Goal: Task Accomplishment & Management: Complete application form

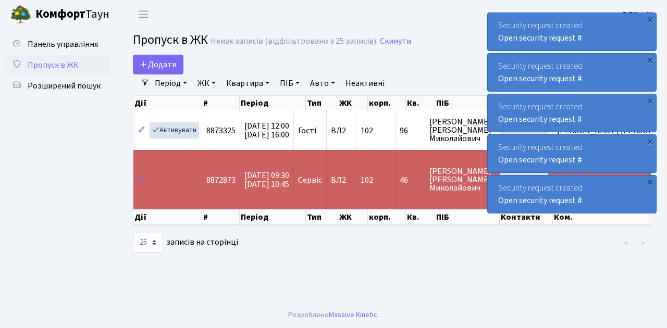
select select "25"
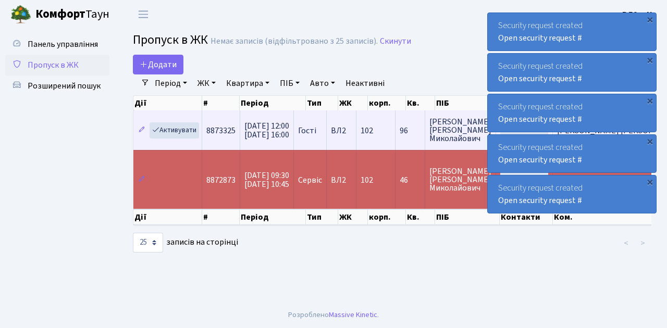
click at [465, 127] on span "Нєганов Сергій Миколайович" at bounding box center [460, 130] width 62 height 25
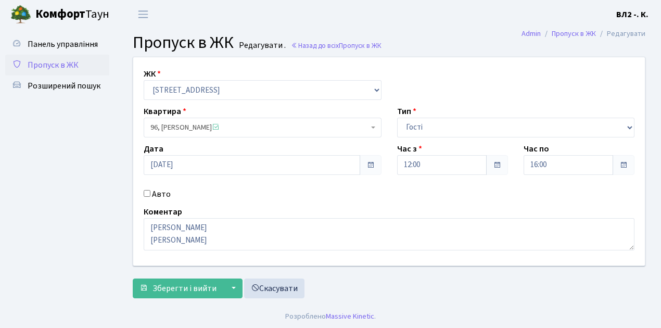
click at [54, 62] on span "Пропуск в ЖК" at bounding box center [53, 64] width 51 height 11
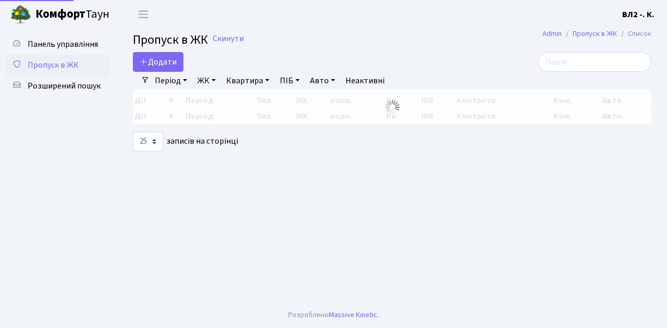
select select "25"
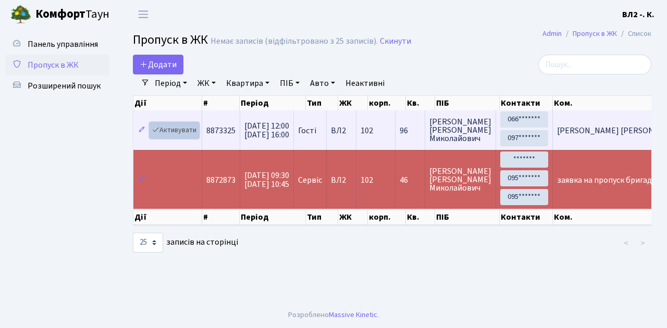
click at [175, 129] on link "Активувати" at bounding box center [173, 130] width 49 height 16
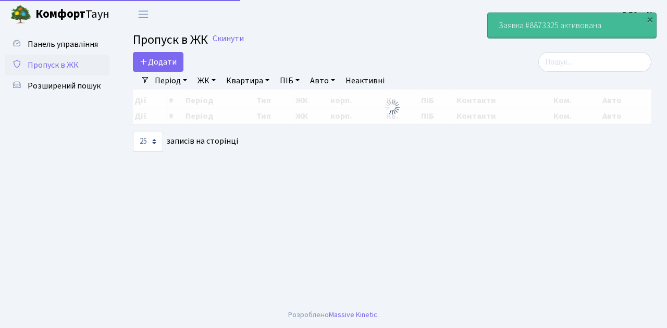
select select "25"
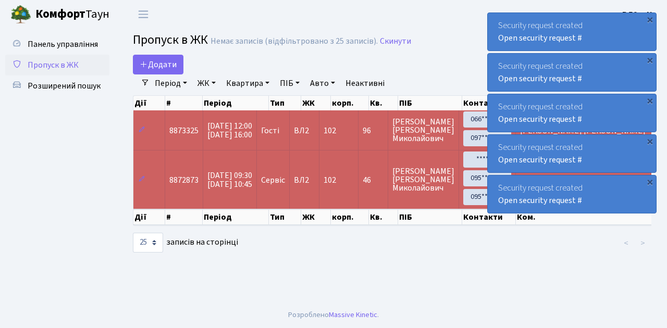
click at [59, 64] on span "Пропуск в ЖК" at bounding box center [53, 64] width 51 height 11
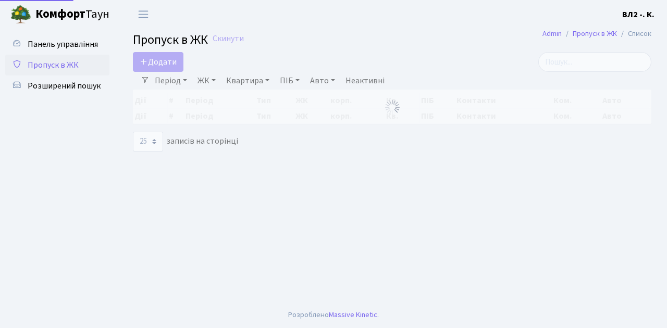
select select "25"
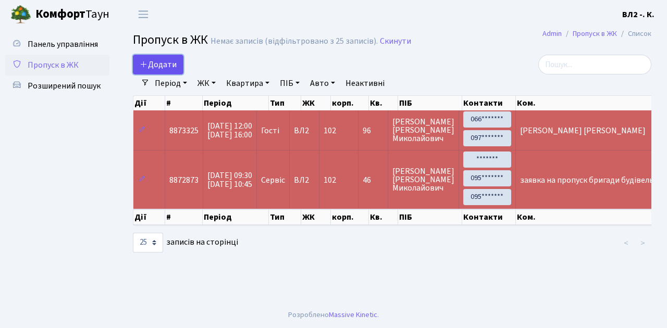
click at [160, 65] on span "Додати" at bounding box center [158, 64] width 37 height 11
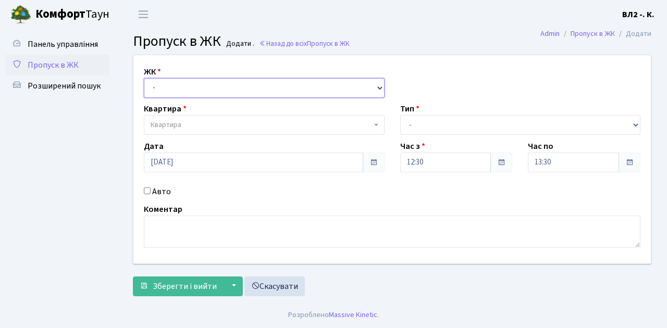
click at [168, 84] on select "- [STREET_ADDRESS][PERSON_NAME]" at bounding box center [264, 88] width 241 height 20
select select "317"
click at [144, 78] on select "- [STREET_ADDRESS][PERSON_NAME]" at bounding box center [264, 88] width 241 height 20
select select
click at [195, 121] on span "Квартира" at bounding box center [261, 125] width 221 height 10
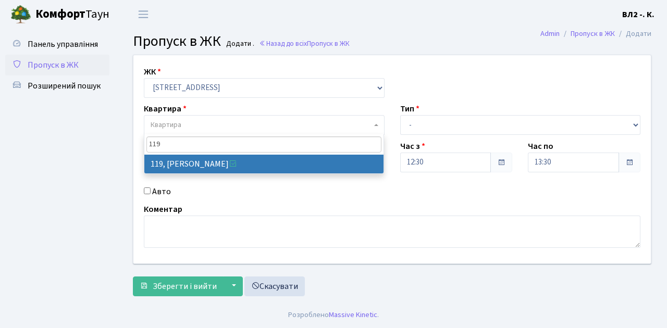
type input "119"
select select "38293"
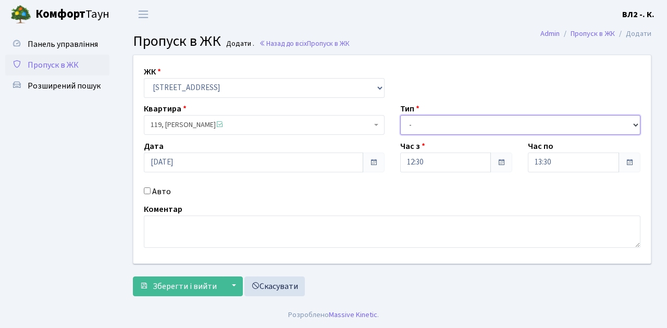
click at [427, 122] on select "- Доставка Таксі Гості Сервіс" at bounding box center [520, 125] width 241 height 20
select select "1"
click at [400, 115] on select "- Доставка Таксі Гості Сервіс" at bounding box center [520, 125] width 241 height 20
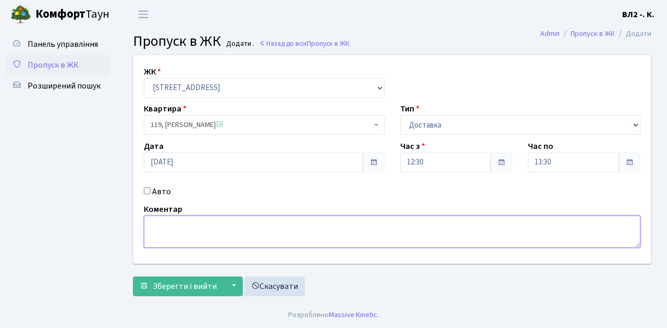
click at [179, 231] on textarea at bounding box center [392, 232] width 496 height 32
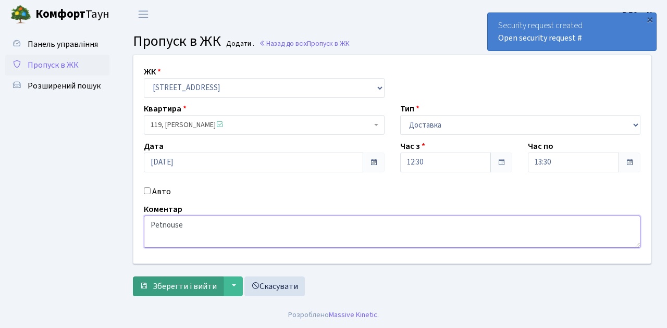
type textarea "Petnouse"
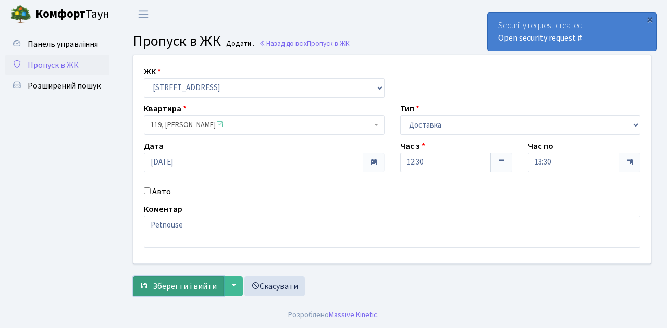
click at [178, 286] on span "Зберегти і вийти" at bounding box center [185, 286] width 64 height 11
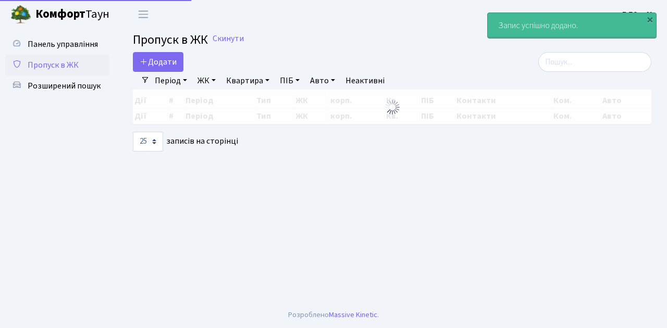
select select "25"
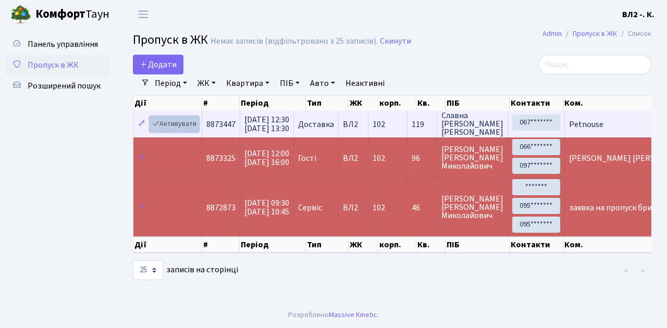
click at [179, 122] on link "Активувати" at bounding box center [173, 124] width 49 height 16
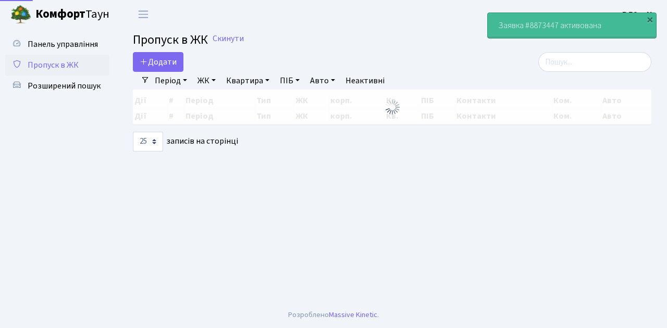
select select "25"
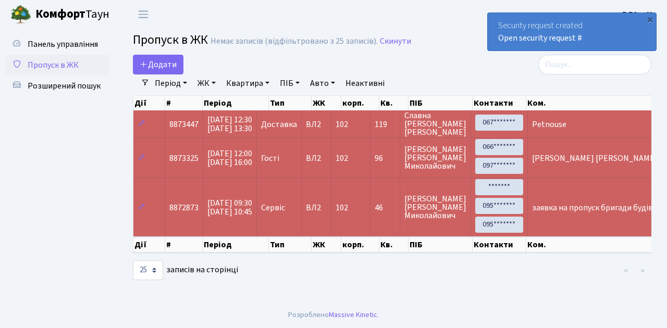
click at [46, 68] on span "Пропуск в ЖК" at bounding box center [53, 64] width 51 height 11
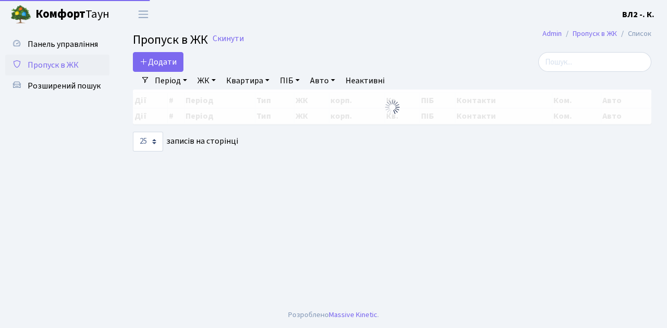
select select "25"
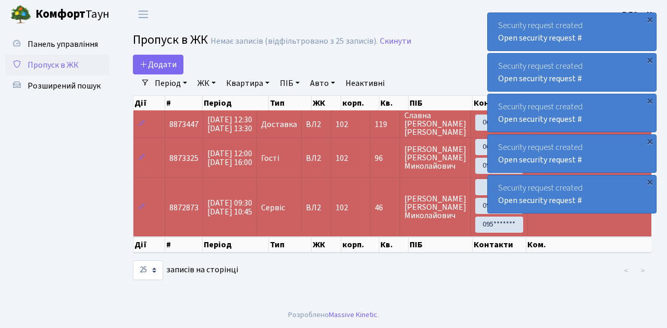
click at [43, 63] on span "Пропуск в ЖК" at bounding box center [53, 64] width 51 height 11
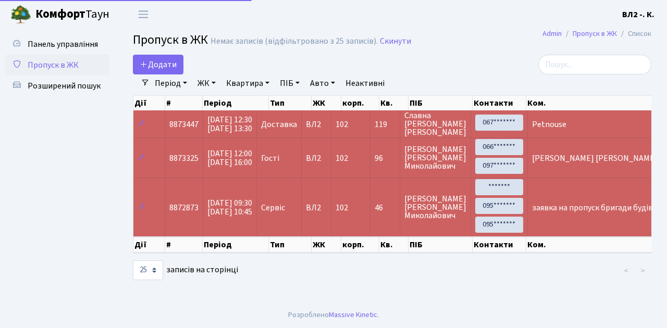
select select "25"
